Goal: Find specific page/section: Find specific page/section

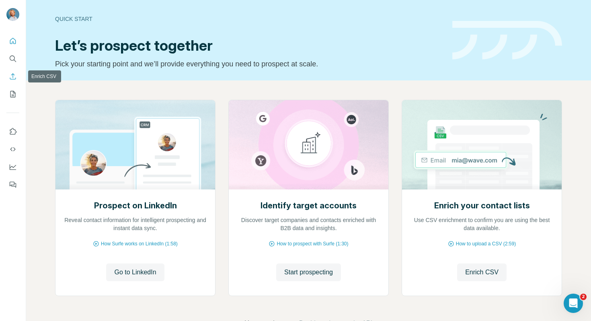
click at [14, 75] on icon "Enrich CSV" at bounding box center [13, 76] width 8 height 8
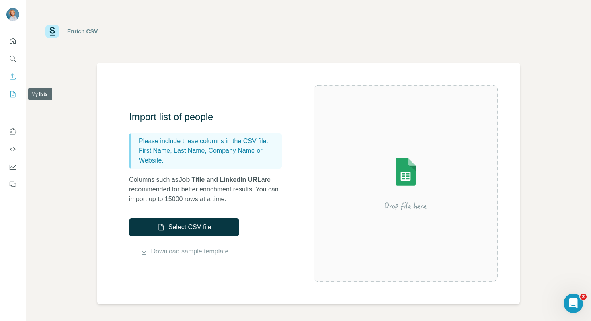
click at [13, 90] on icon "My lists" at bounding box center [13, 94] width 8 height 8
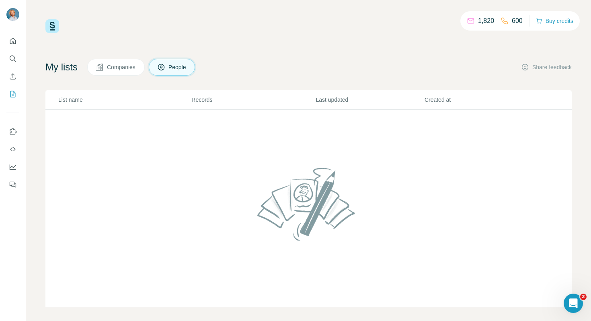
click at [483, 22] on p "1,820" at bounding box center [486, 21] width 16 height 10
click at [383, 33] on div "1,820 600 Buy credits" at bounding box center [308, 26] width 526 height 14
